Goal: Find specific page/section: Find specific page/section

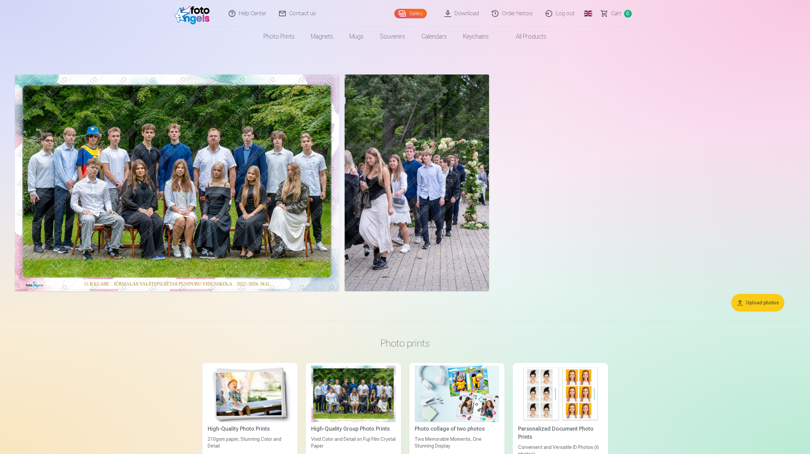
click at [229, 199] on img at bounding box center [177, 182] width 324 height 217
